Goal: Information Seeking & Learning: Learn about a topic

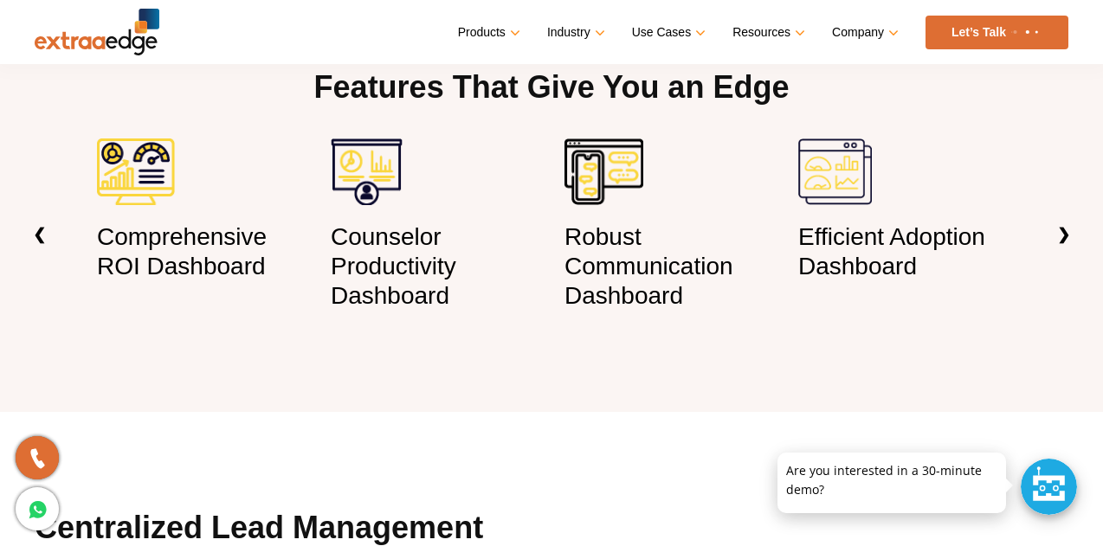
scroll to position [1200, 0]
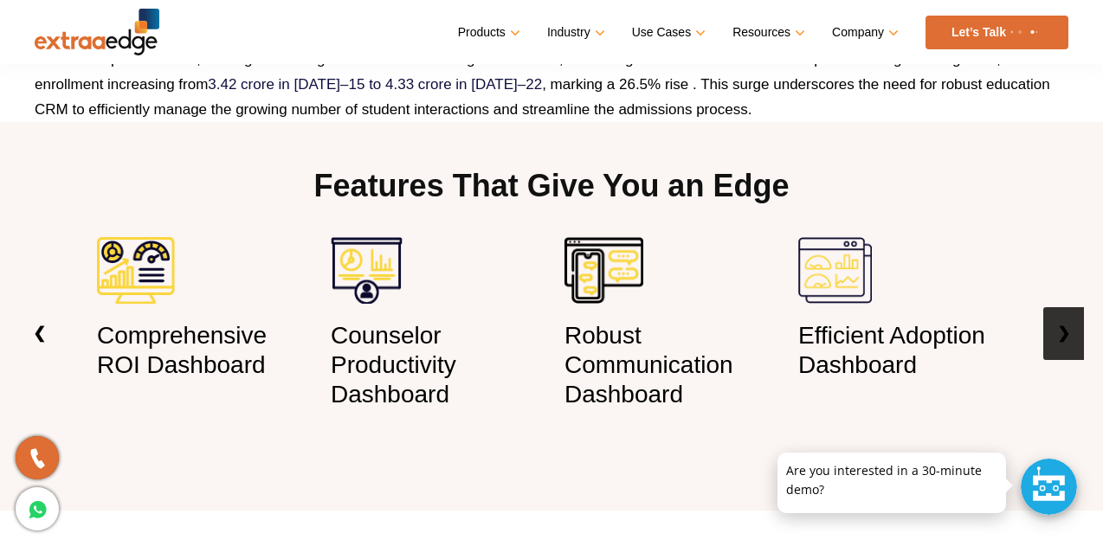
click at [1061, 334] on link "❯" at bounding box center [1063, 333] width 41 height 53
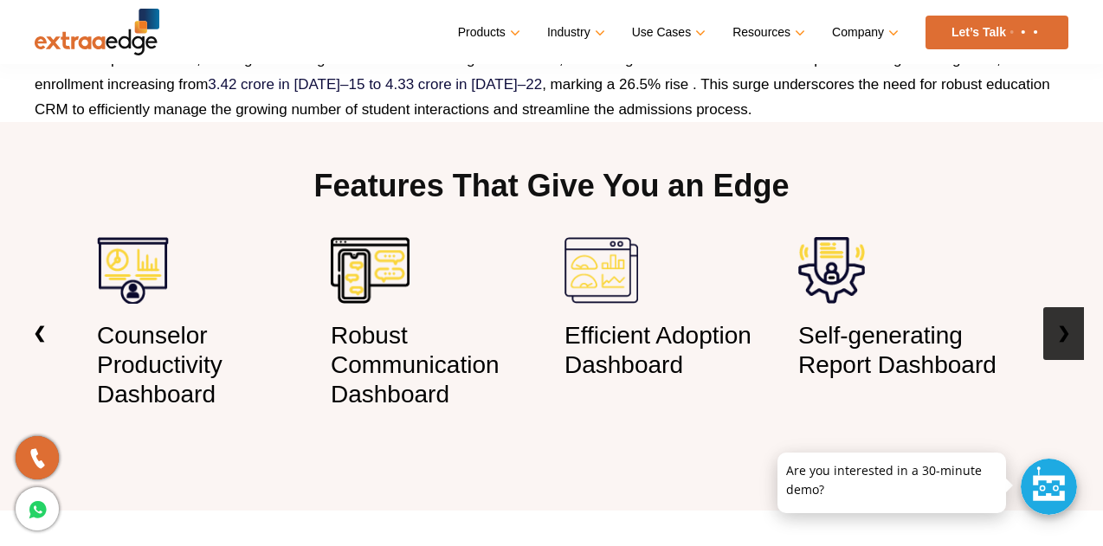
click at [1061, 334] on link "❯" at bounding box center [1063, 333] width 41 height 53
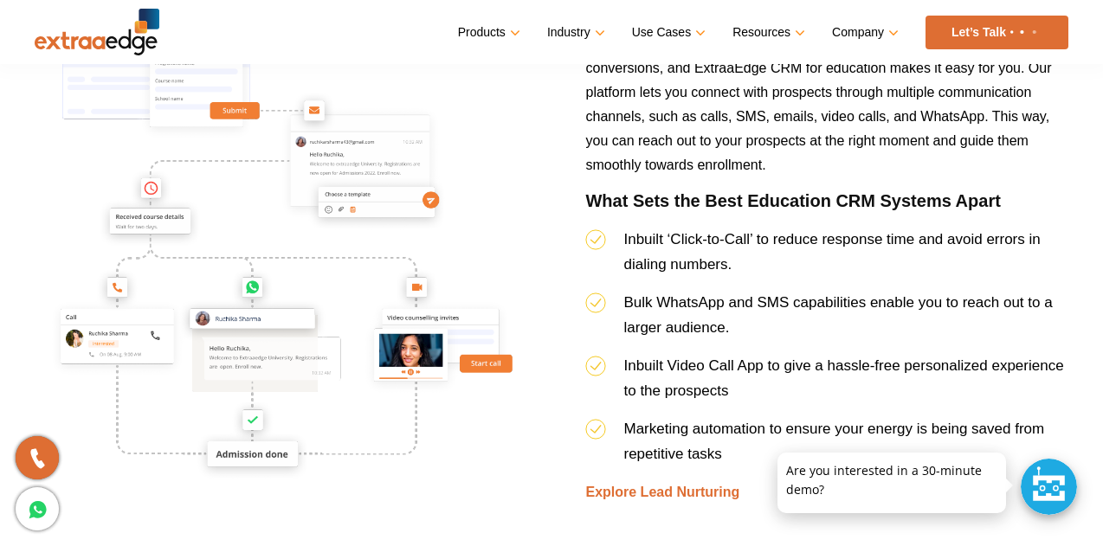
scroll to position [2428, 0]
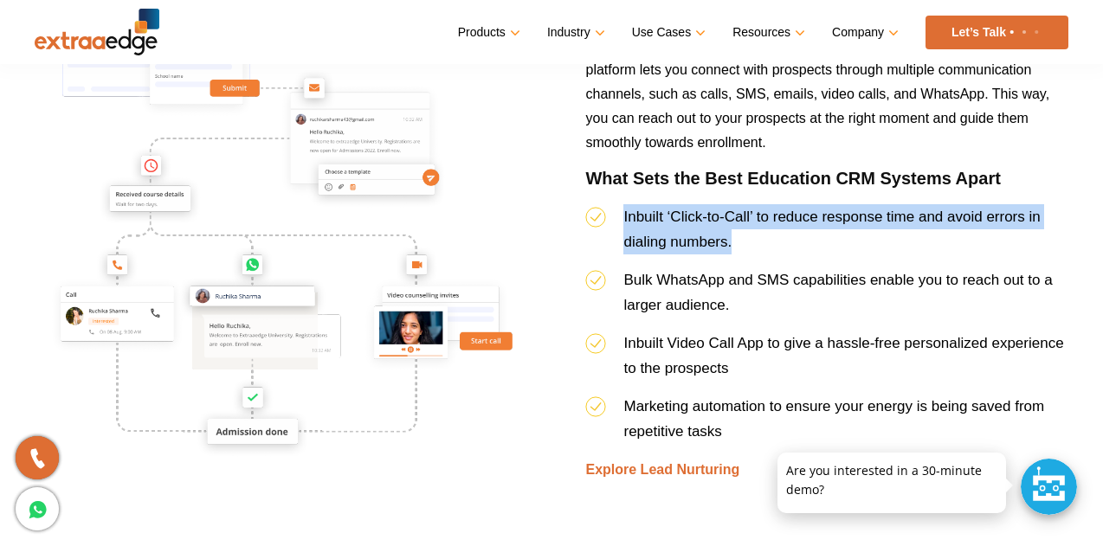
drag, startPoint x: 623, startPoint y: 212, endPoint x: 735, endPoint y: 233, distance: 113.6
click at [735, 233] on li "Inbuilt ‘Click-to-Call’ to reduce response time and avoid errors in dialing num…" at bounding box center [826, 235] width 483 height 63
copy span "Inbuilt ‘Click-to-Call’ to reduce response time and avoid errors in dialing num…"
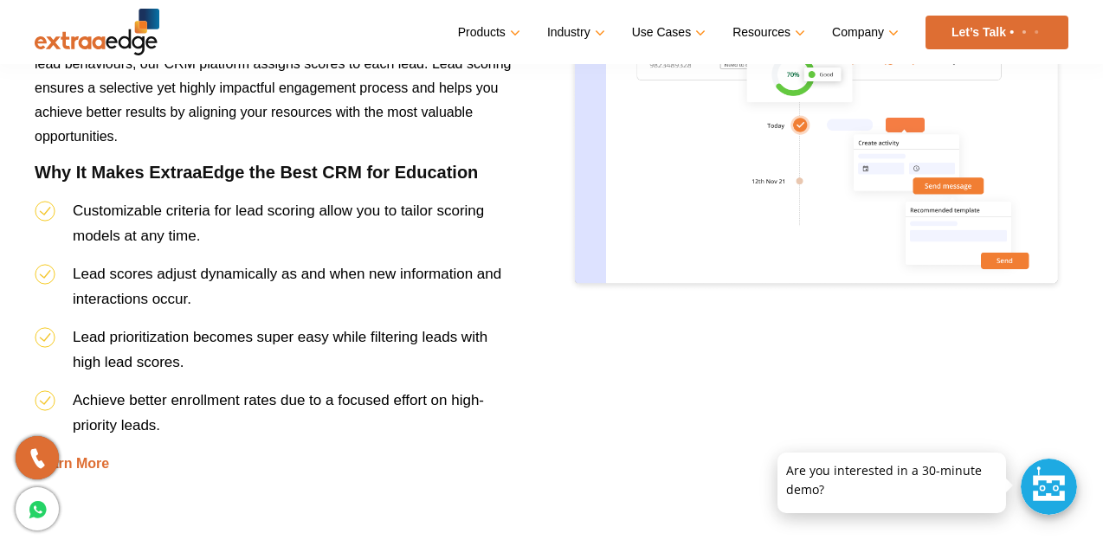
scroll to position [3036, 0]
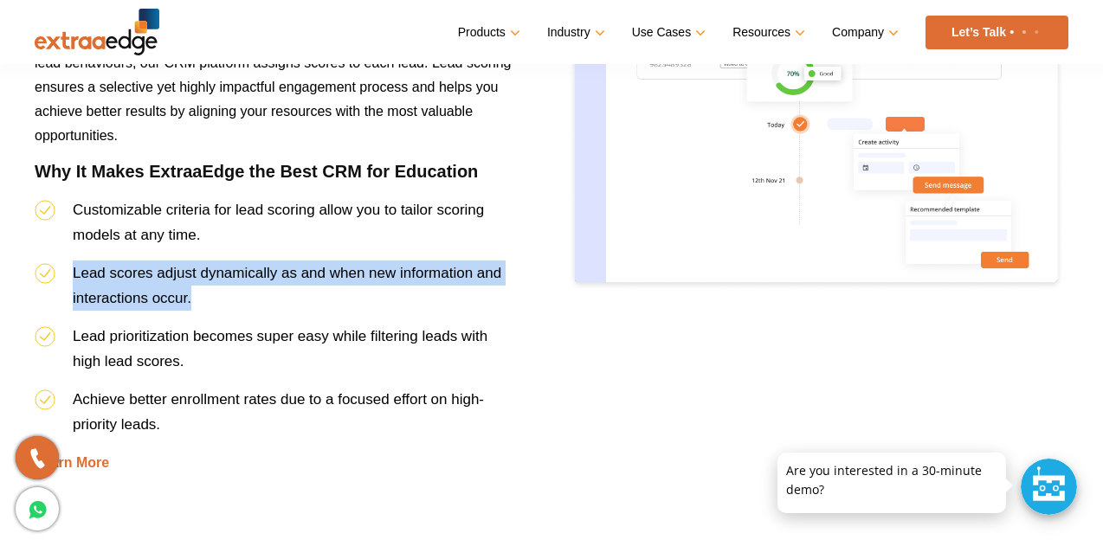
drag, startPoint x: 71, startPoint y: 264, endPoint x: 204, endPoint y: 290, distance: 135.8
click at [204, 290] on li "Lead scores adjust dynamically as and when new information and interactions occ…" at bounding box center [276, 292] width 483 height 63
copy span "Lead scores adjust dynamically as and when new information and interactions occ…"
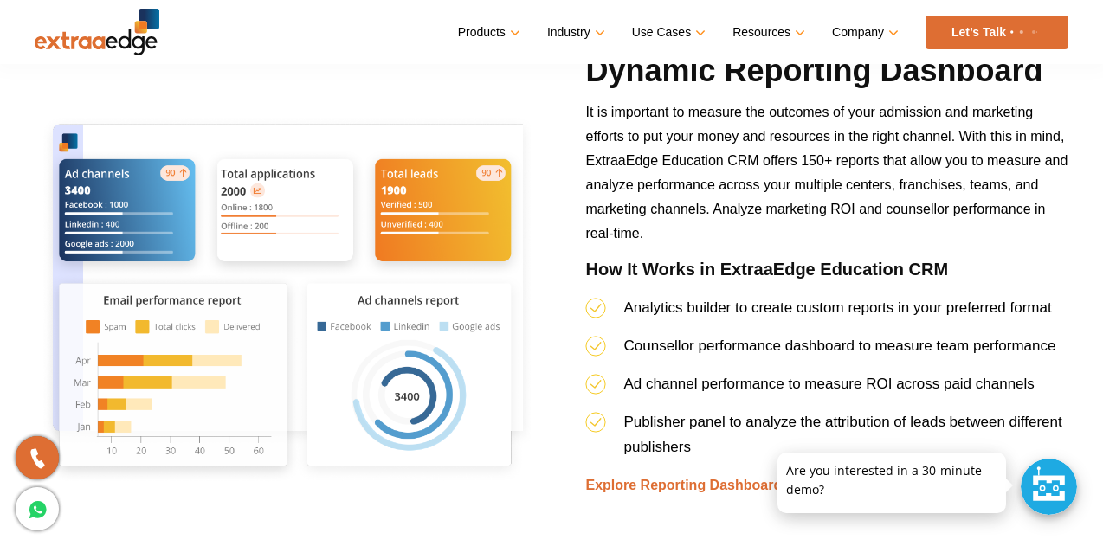
scroll to position [3620, 0]
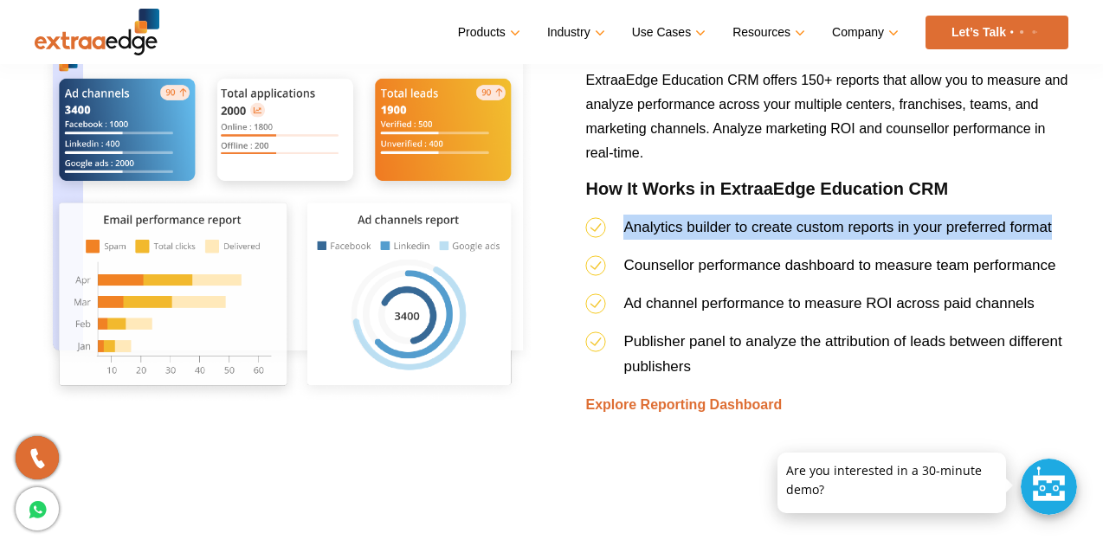
drag, startPoint x: 622, startPoint y: 225, endPoint x: 1056, endPoint y: 228, distance: 434.6
click at [1056, 228] on li "Analytics builder to create custom reports in your preferred format" at bounding box center [826, 234] width 483 height 38
copy span "Analytics builder to create custom reports in your preferred format"
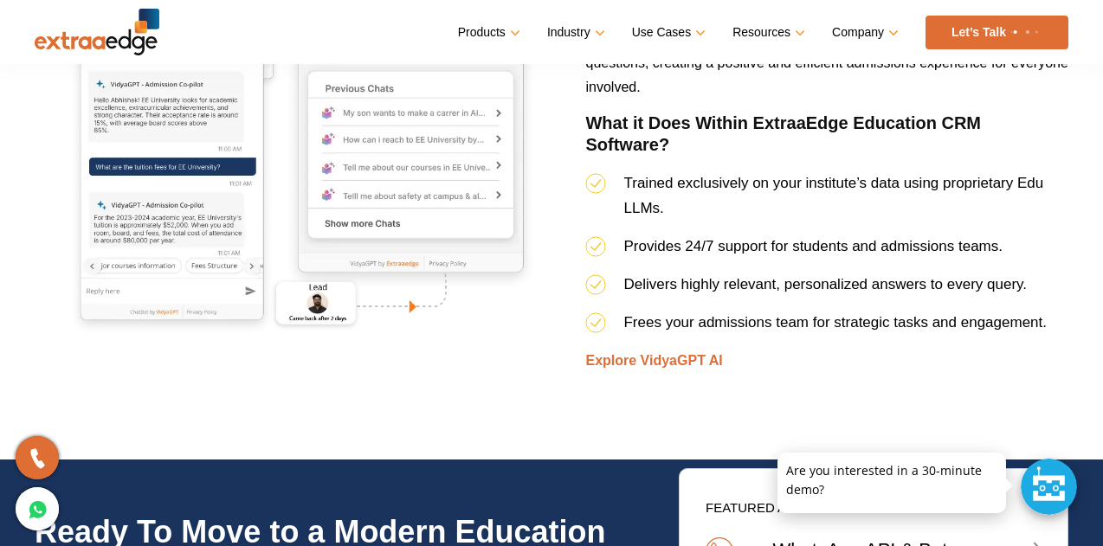
scroll to position [6155, 0]
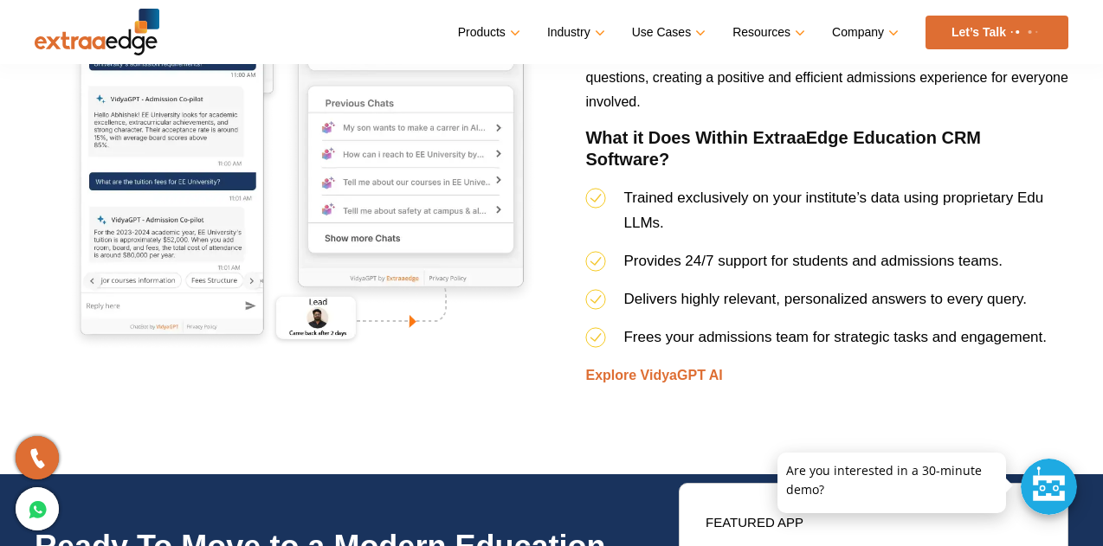
drag, startPoint x: 621, startPoint y: 168, endPoint x: 714, endPoint y: 190, distance: 96.2
click at [714, 190] on li "Trained exclusively on your institute’s data using proprietary Edu LLMs." at bounding box center [826, 216] width 483 height 63
copy span "Trained exclusively on your institute’s data using proprietary Edu LLMs."
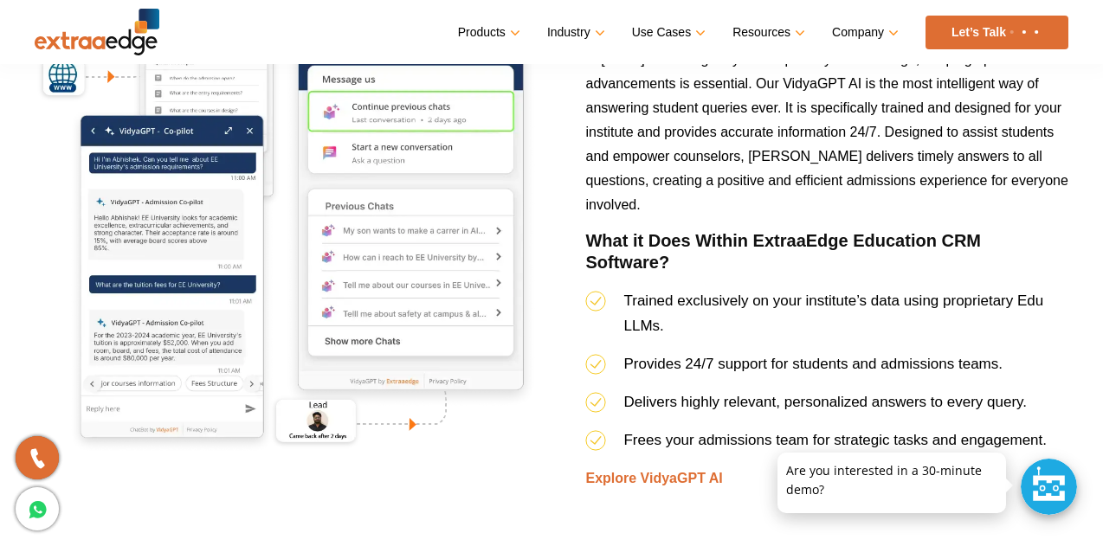
scroll to position [6053, 0]
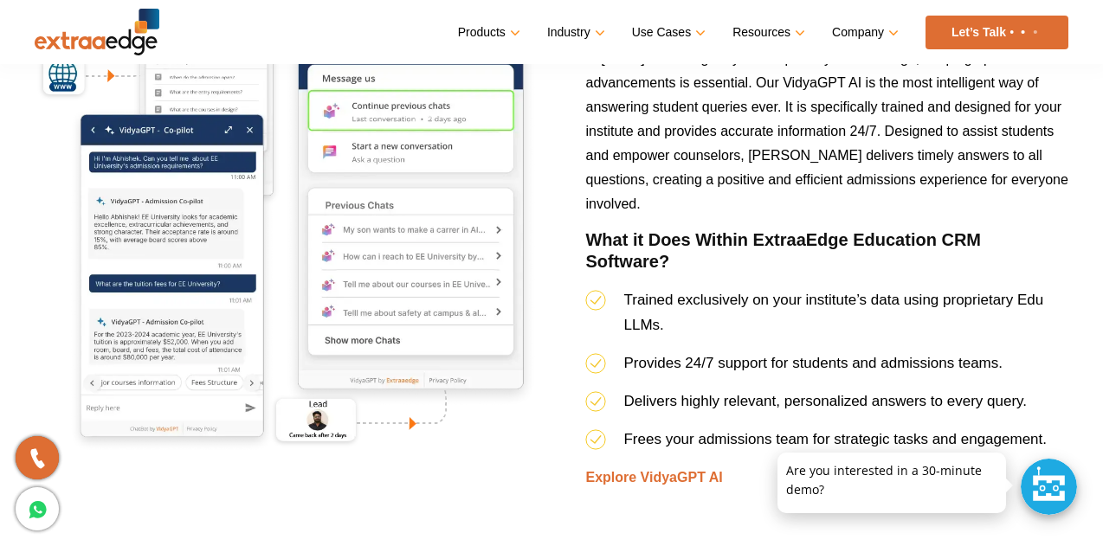
click at [670, 389] on li "Delivers highly relevant, personalized answers to every query." at bounding box center [826, 408] width 483 height 38
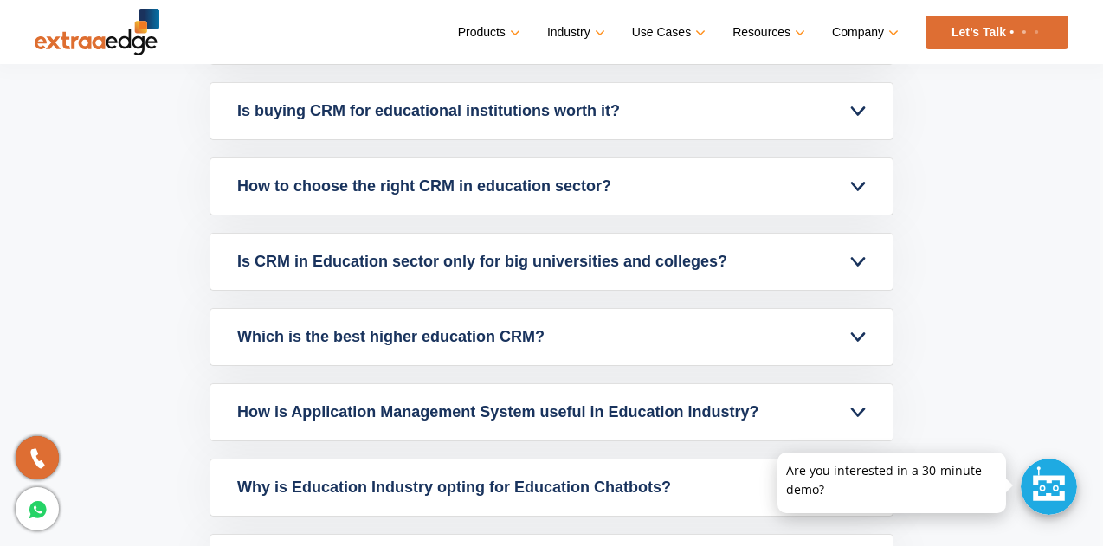
scroll to position [7656, 0]
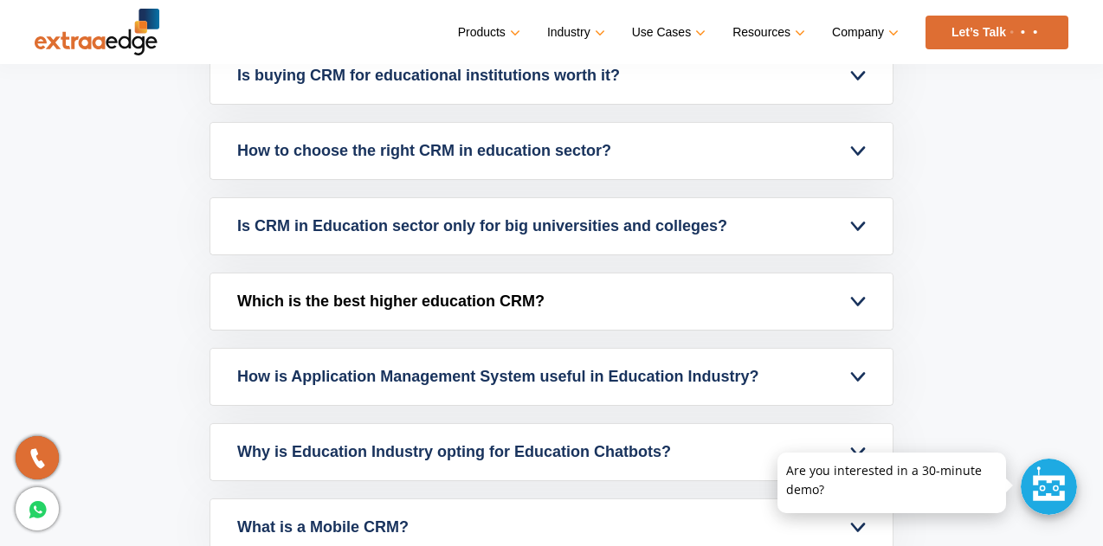
click at [393, 281] on link "Which is the best higher education CRM?" at bounding box center [551, 302] width 682 height 56
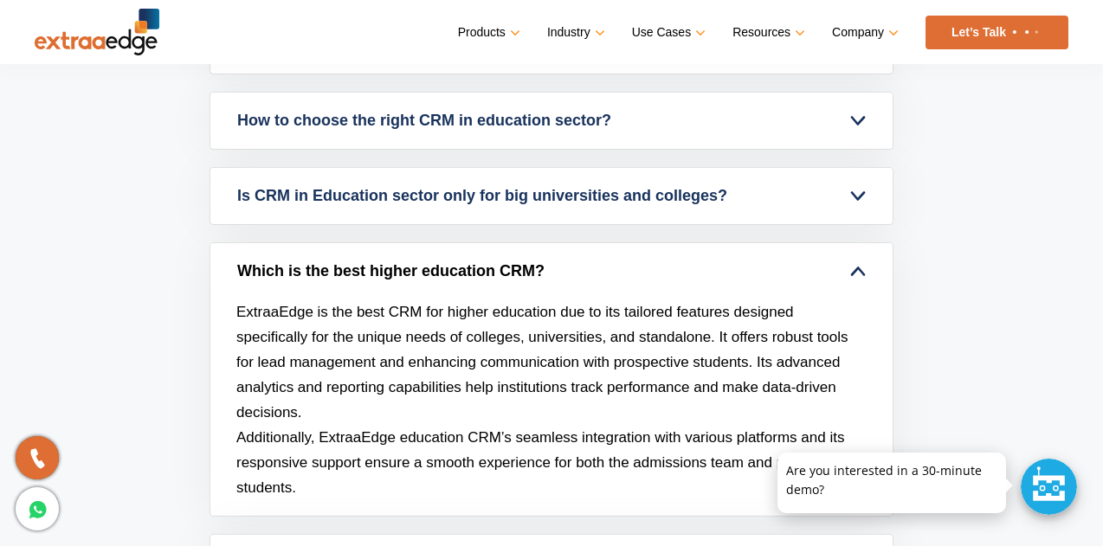
scroll to position [7377, 0]
click at [373, 242] on link "Which is the best higher education CRM?" at bounding box center [551, 270] width 682 height 56
